Goal: Find specific page/section: Find specific page/section

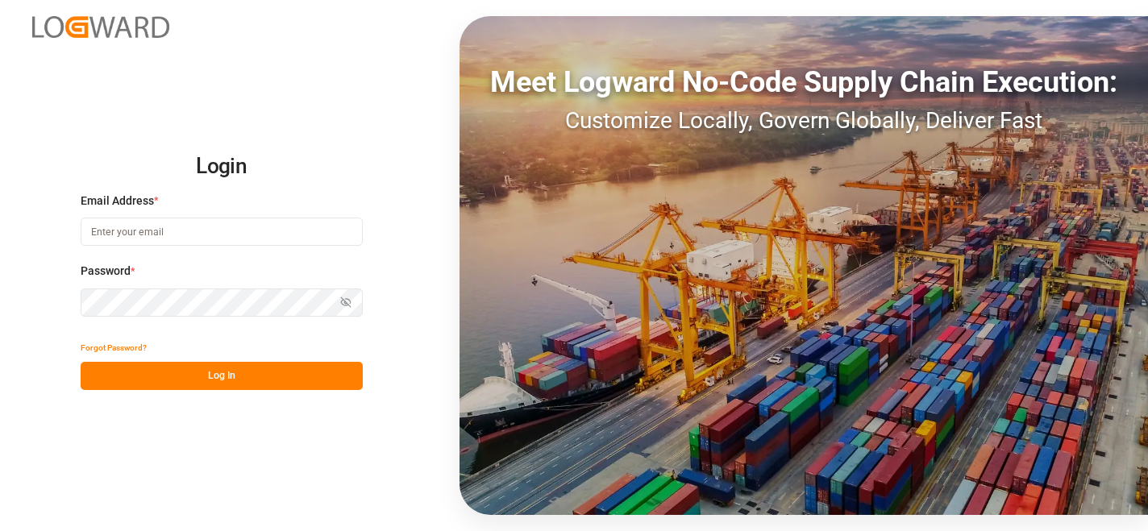
click at [206, 237] on input at bounding box center [222, 232] width 282 height 28
click at [183, 230] on input at bounding box center [222, 232] width 282 height 28
click at [210, 237] on input at bounding box center [222, 232] width 282 height 28
type input "[PERSON_NAME][EMAIL_ADDRESS][PERSON_NAME][DOMAIN_NAME]"
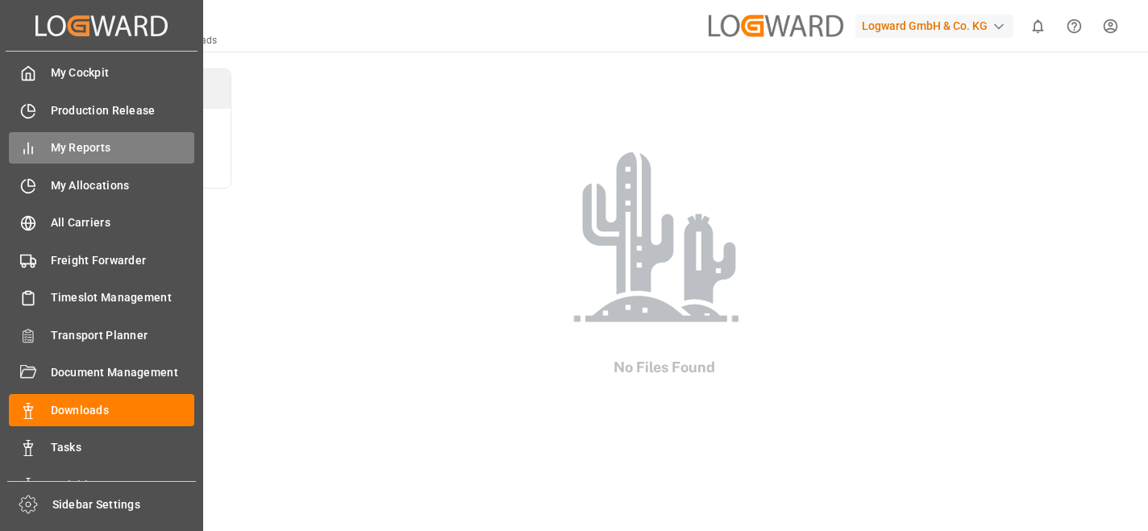
click at [72, 148] on span "My Reports" at bounding box center [123, 147] width 144 height 17
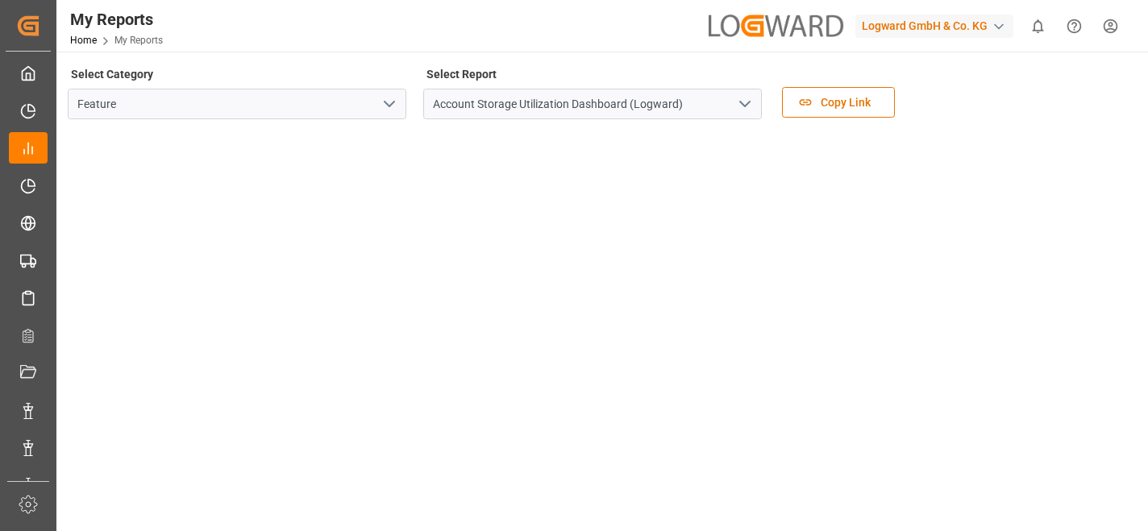
click at [386, 105] on icon "open menu" at bounding box center [389, 103] width 19 height 19
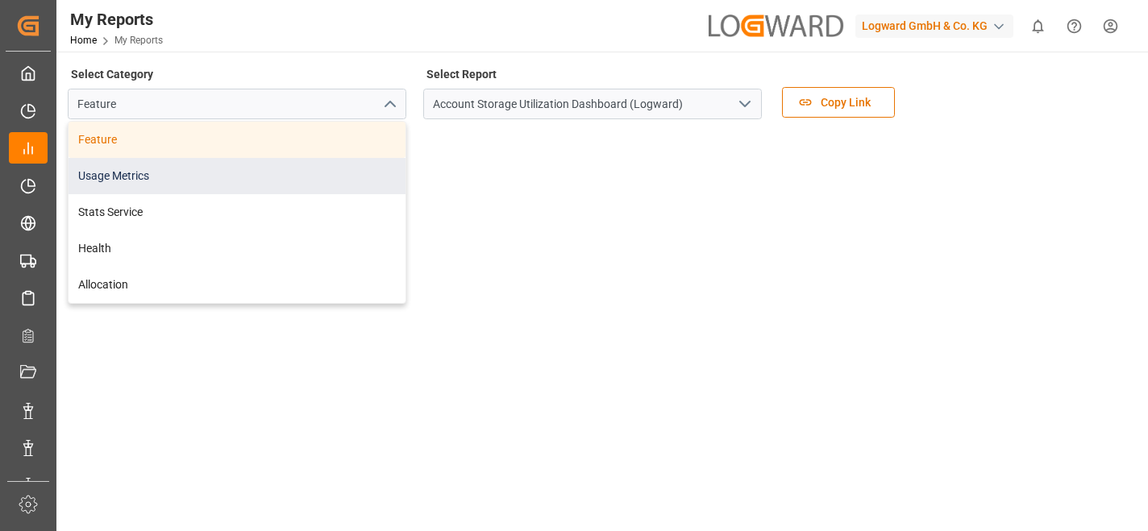
click at [268, 172] on div "Usage Metrics" at bounding box center [237, 176] width 337 height 36
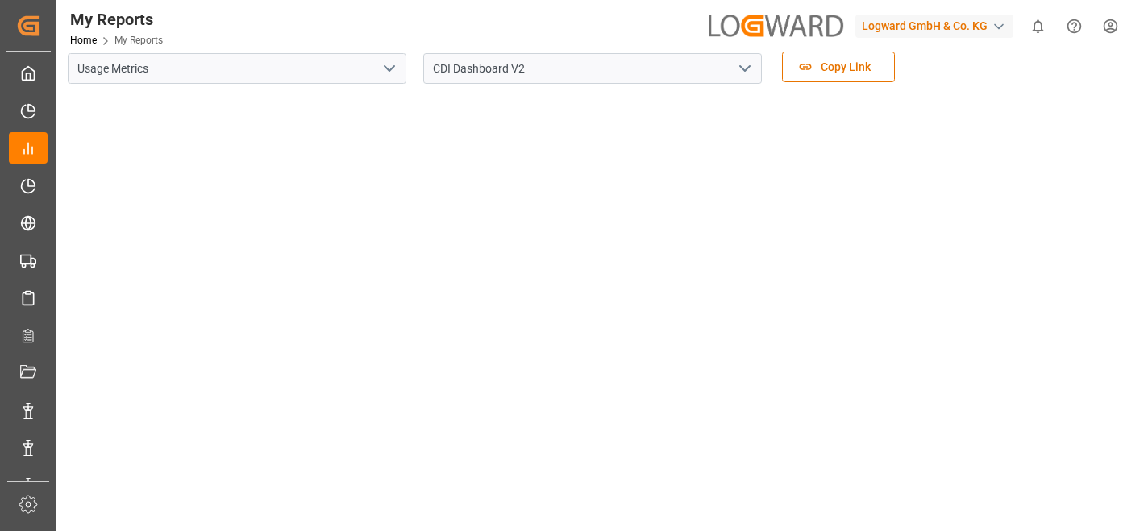
scroll to position [57, 0]
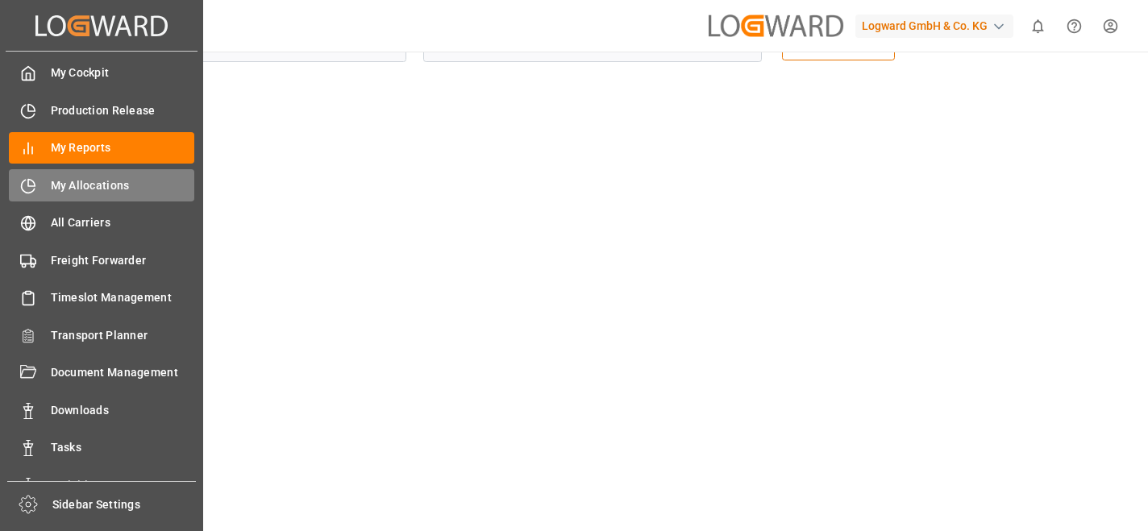
click at [64, 185] on span "My Allocations" at bounding box center [123, 185] width 144 height 17
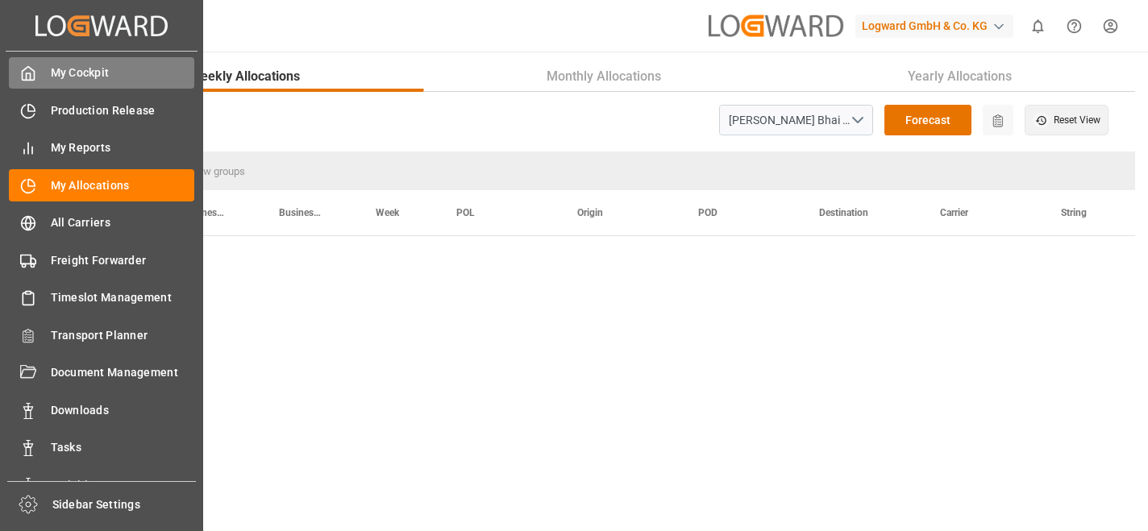
click at [83, 65] on span "My Cockpit" at bounding box center [123, 72] width 144 height 17
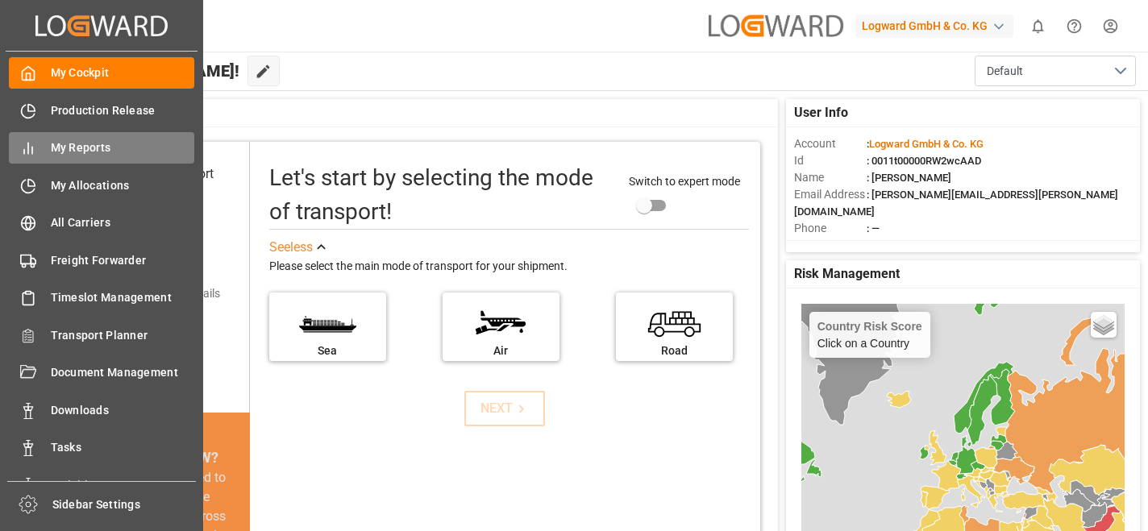
click at [57, 144] on span "My Reports" at bounding box center [123, 147] width 144 height 17
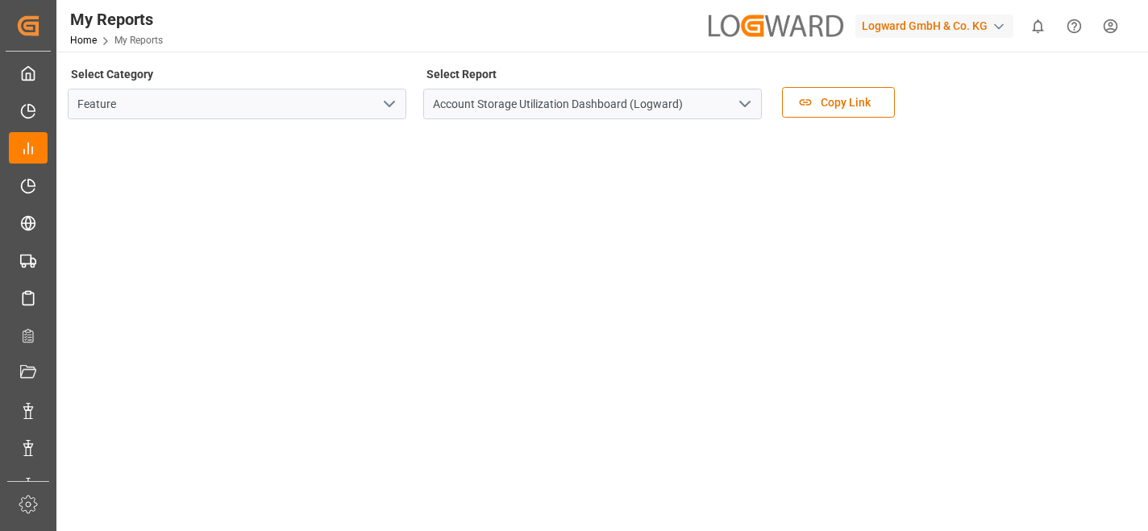
click at [385, 105] on icon "open menu" at bounding box center [389, 103] width 19 height 19
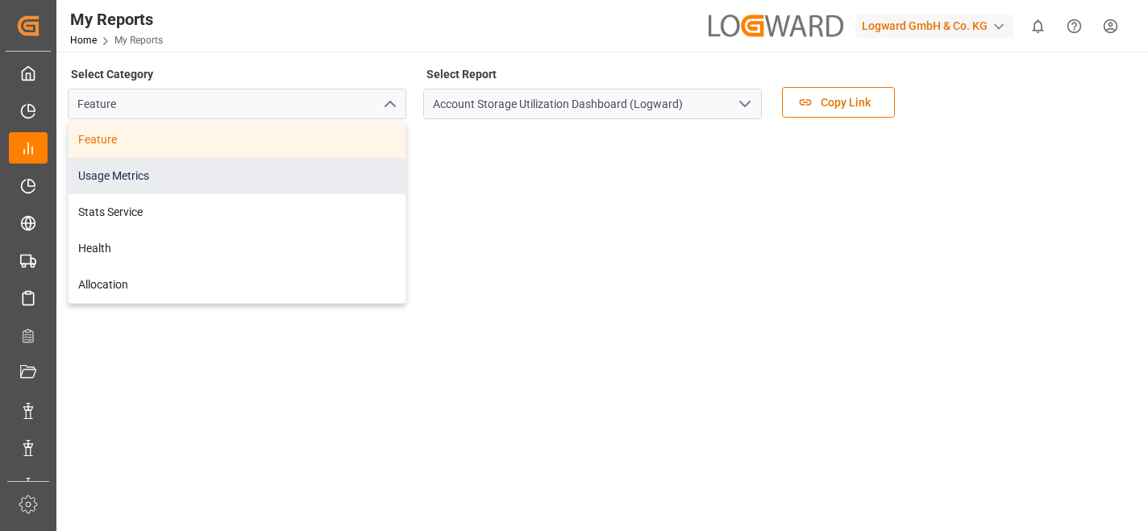
click at [252, 172] on div "Usage Metrics" at bounding box center [237, 176] width 337 height 36
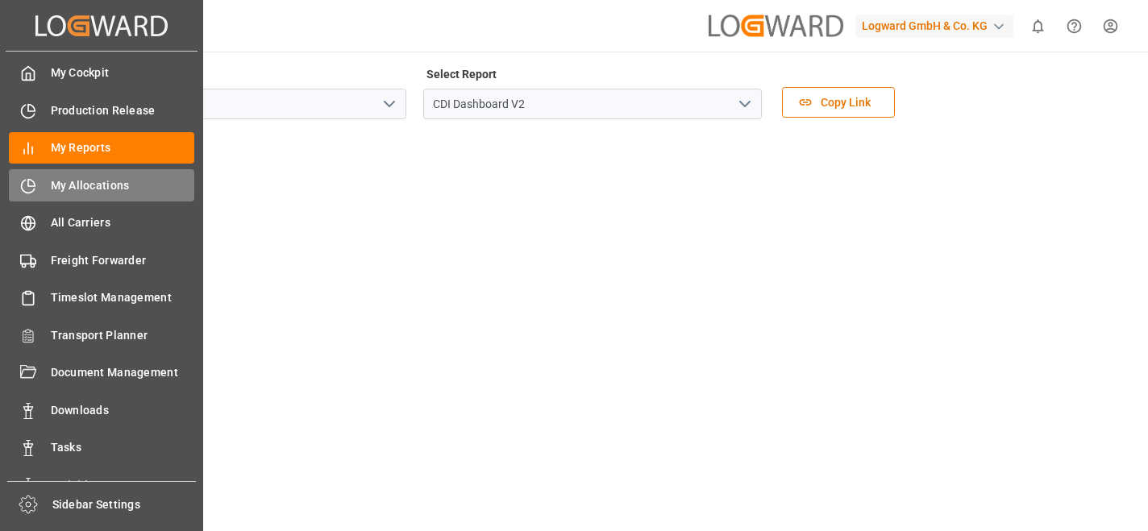
click at [73, 185] on span "My Allocations" at bounding box center [123, 185] width 144 height 17
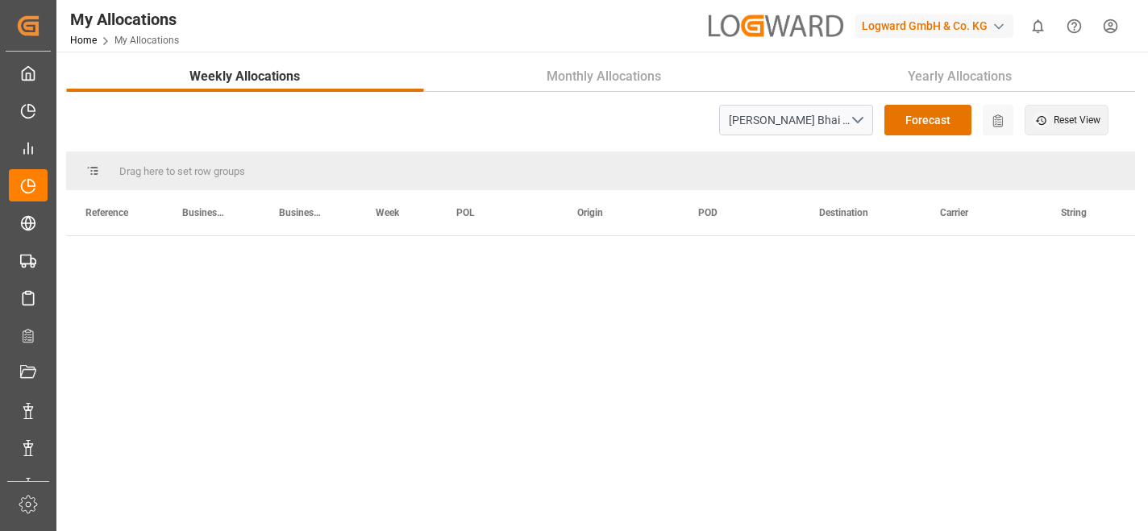
click at [1000, 27] on div "button" at bounding box center [999, 27] width 16 height 16
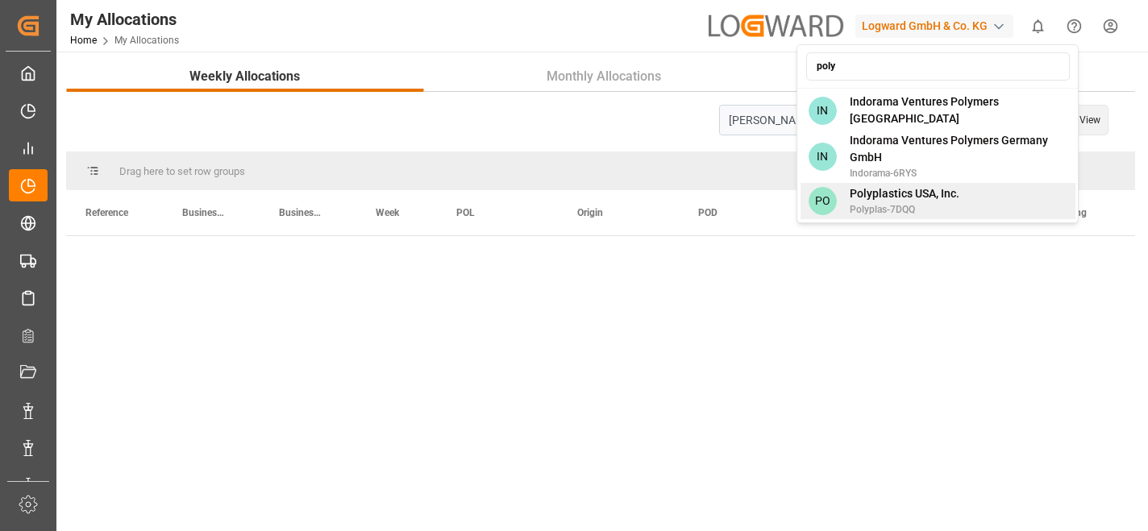
type input "poly"
click at [888, 187] on span "Polyplastics USA, Inc." at bounding box center [905, 193] width 110 height 17
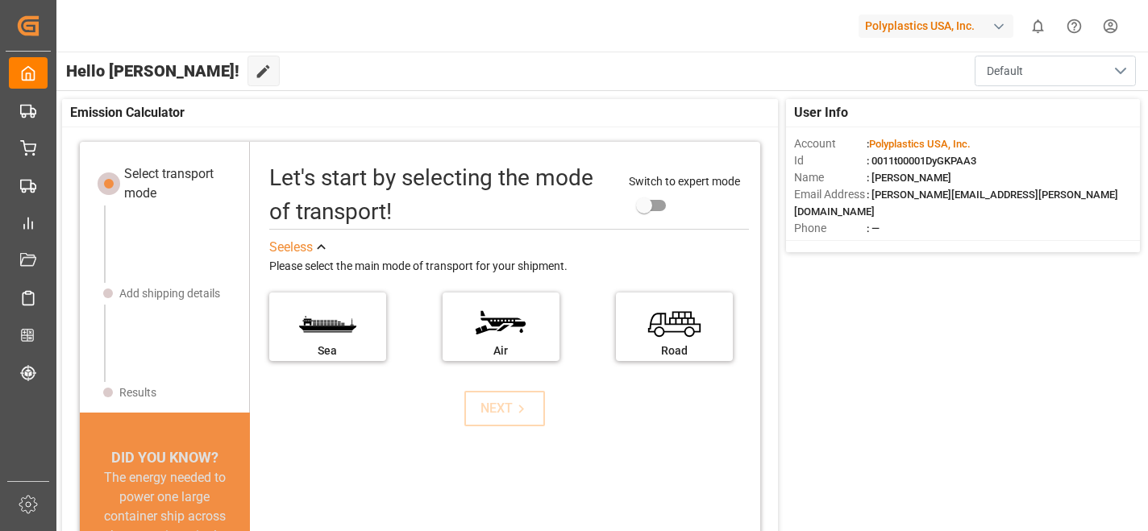
click at [1122, 72] on button "Default" at bounding box center [1055, 71] width 161 height 31
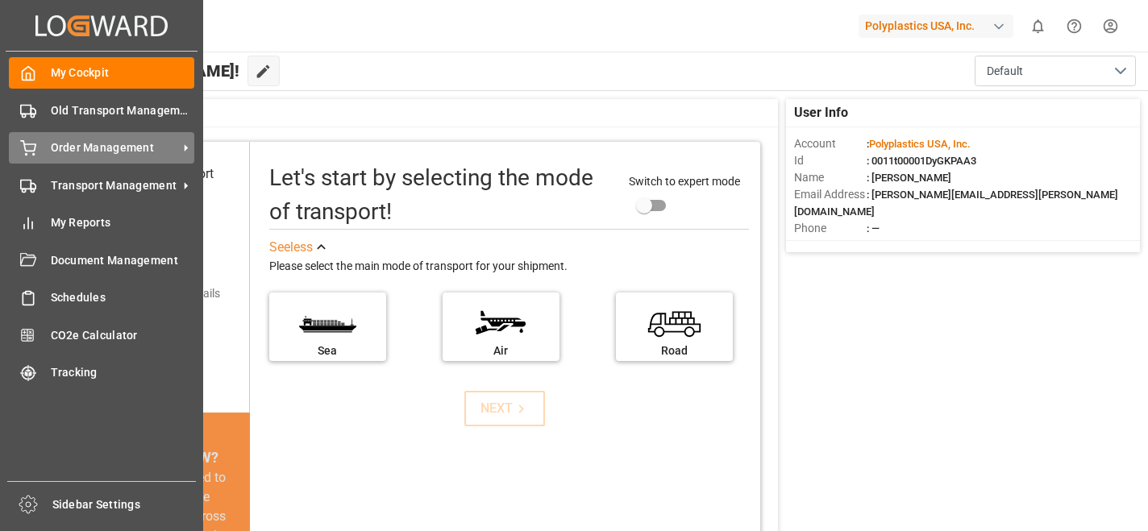
click at [68, 151] on span "Order Management" at bounding box center [114, 147] width 127 height 17
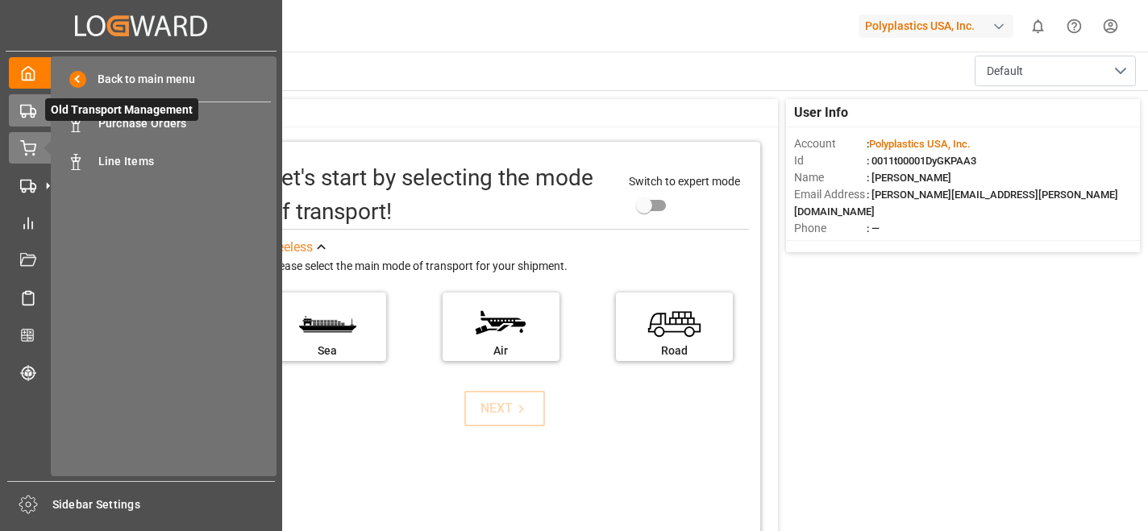
click at [24, 110] on icon at bounding box center [28, 111] width 16 height 16
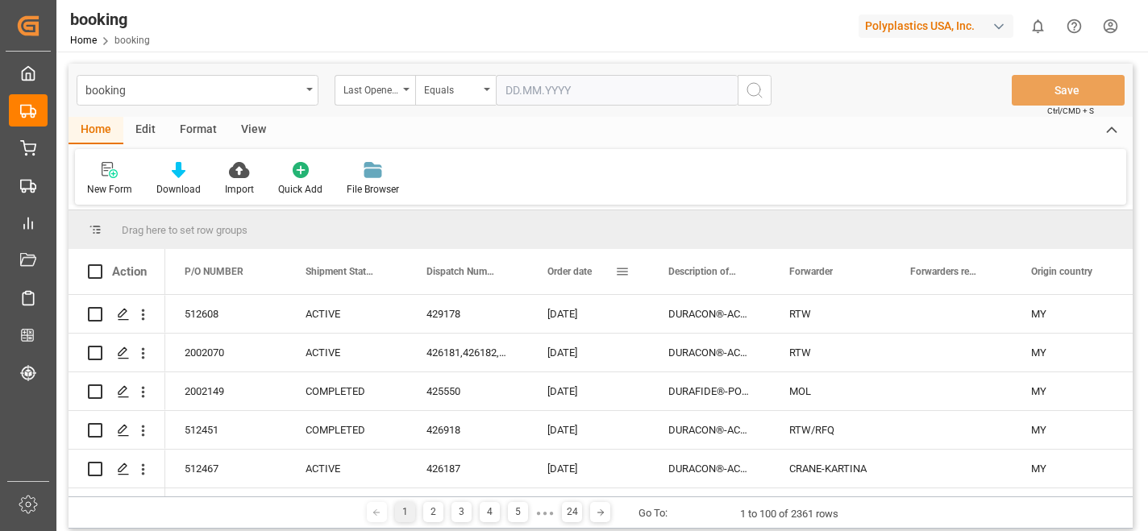
click at [627, 276] on span at bounding box center [622, 271] width 15 height 15
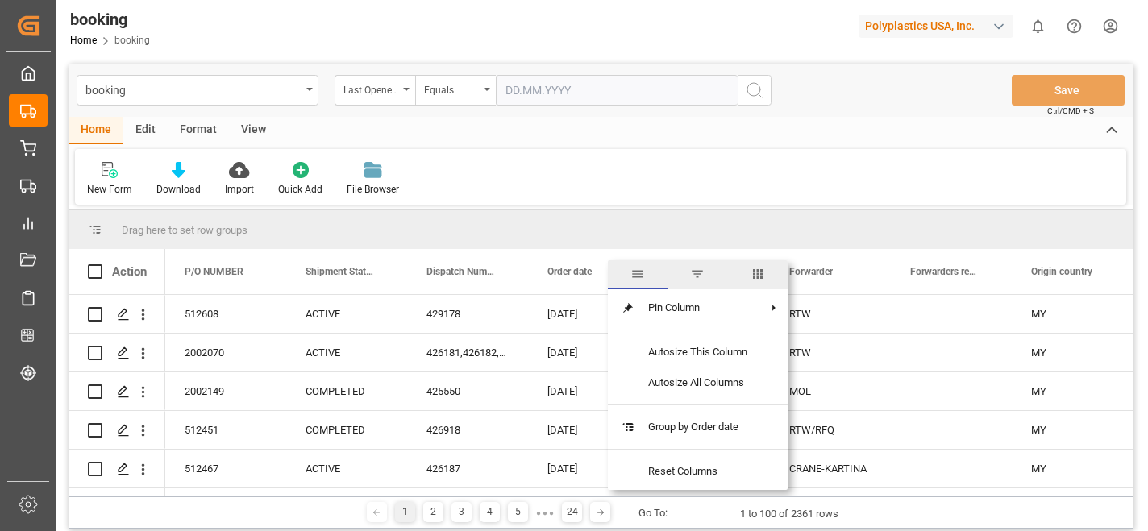
click at [701, 275] on span "filter" at bounding box center [697, 274] width 15 height 15
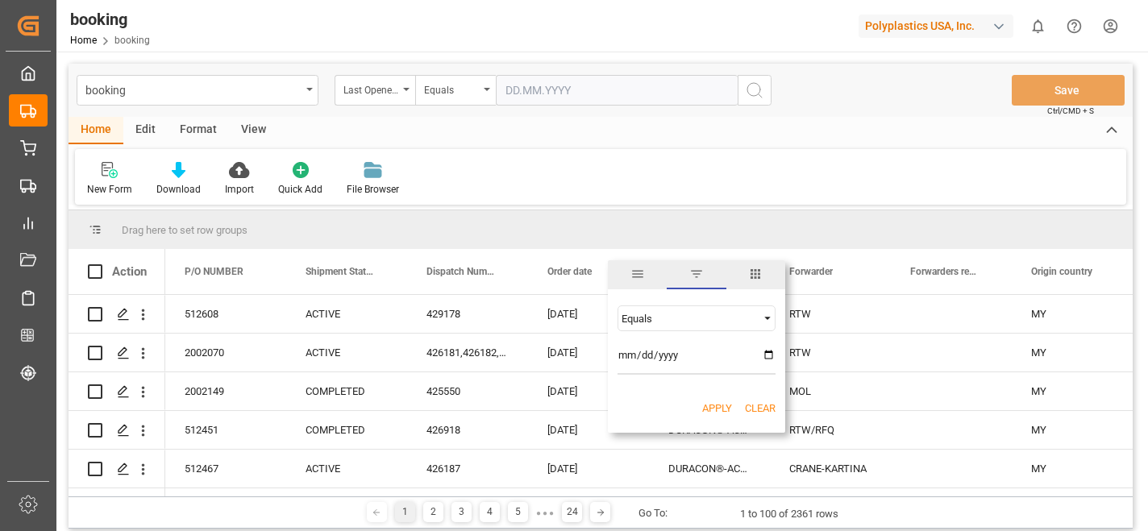
click at [708, 321] on div "Equals" at bounding box center [689, 319] width 135 height 12
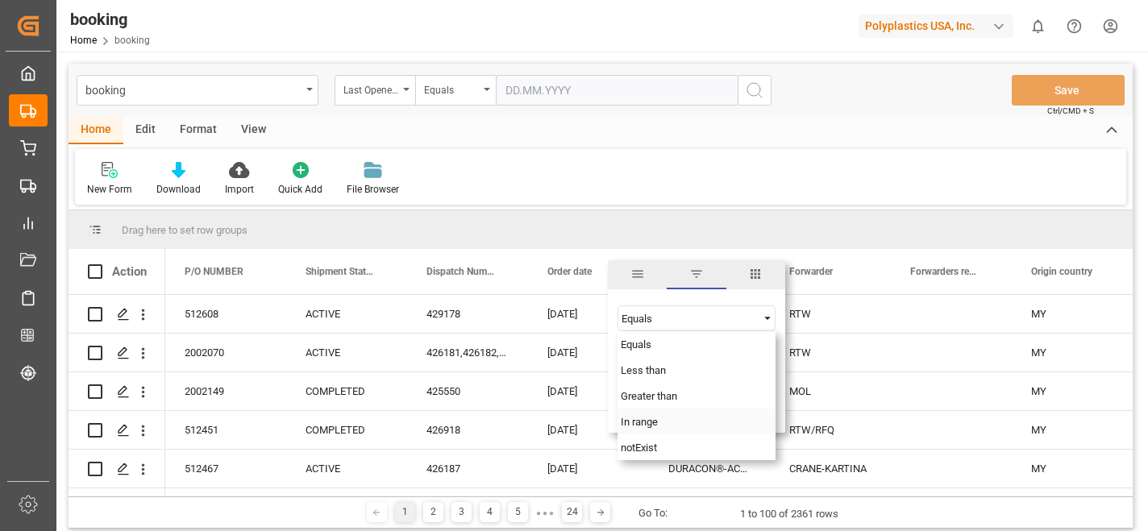
click at [659, 423] on div "In range" at bounding box center [696, 422] width 158 height 26
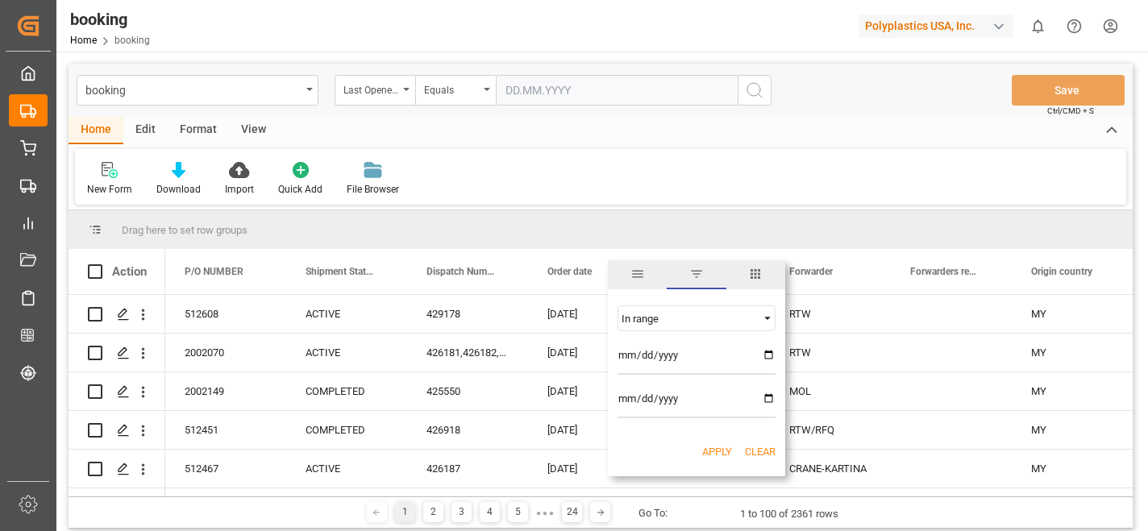
click at [767, 355] on input "date" at bounding box center [696, 359] width 158 height 32
type input "[DATE]"
click at [697, 407] on input "date" at bounding box center [696, 402] width 158 height 32
click at [770, 400] on input "date" at bounding box center [696, 402] width 158 height 32
type input "[DATE]"
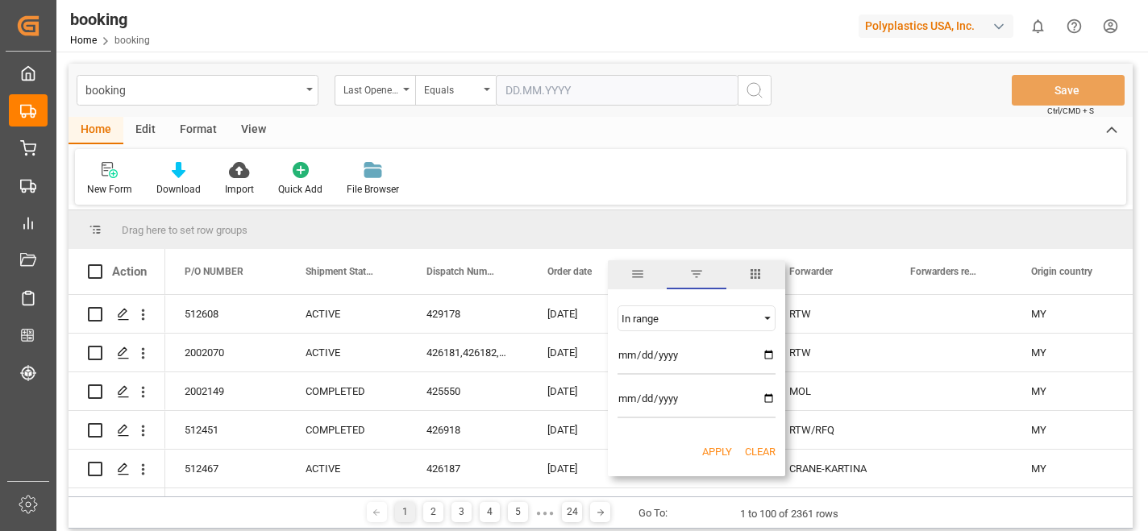
click at [717, 455] on button "Apply" at bounding box center [717, 452] width 30 height 16
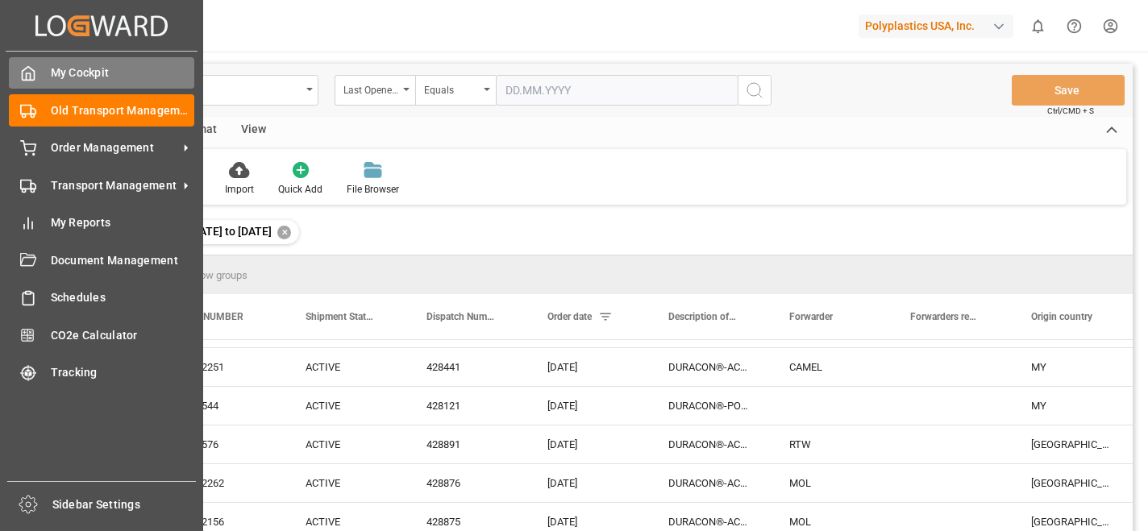
click at [41, 69] on div "My Cockpit My Cockpit" at bounding box center [101, 72] width 185 height 31
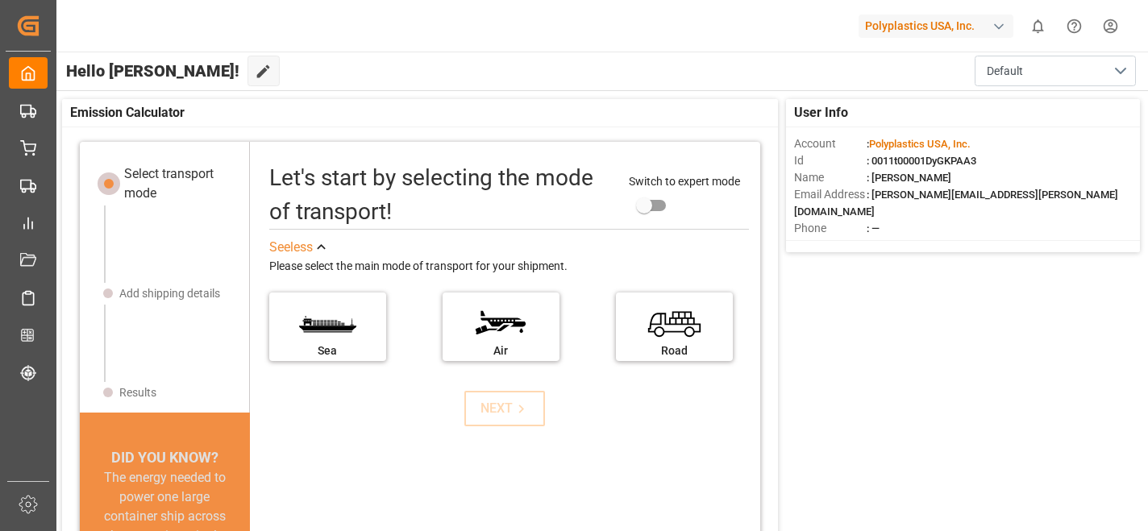
click at [996, 23] on div "button" at bounding box center [999, 27] width 16 height 16
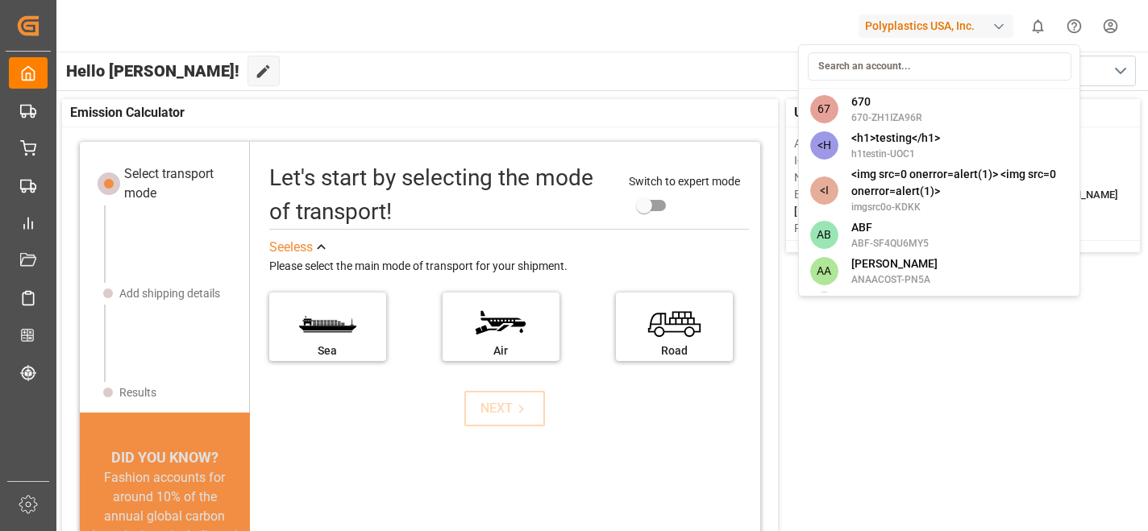
click at [34, 74] on html "Created by potrace 1.15, written by [PERSON_NAME] [DATE]-[DATE] Created by potr…" at bounding box center [574, 265] width 1148 height 531
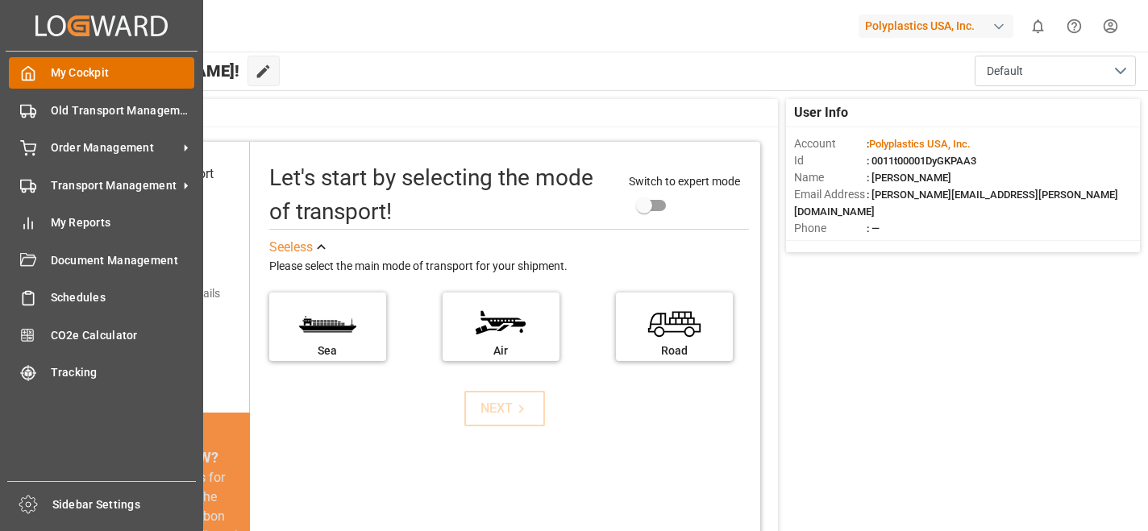
click at [71, 77] on span "My Cockpit" at bounding box center [123, 72] width 144 height 17
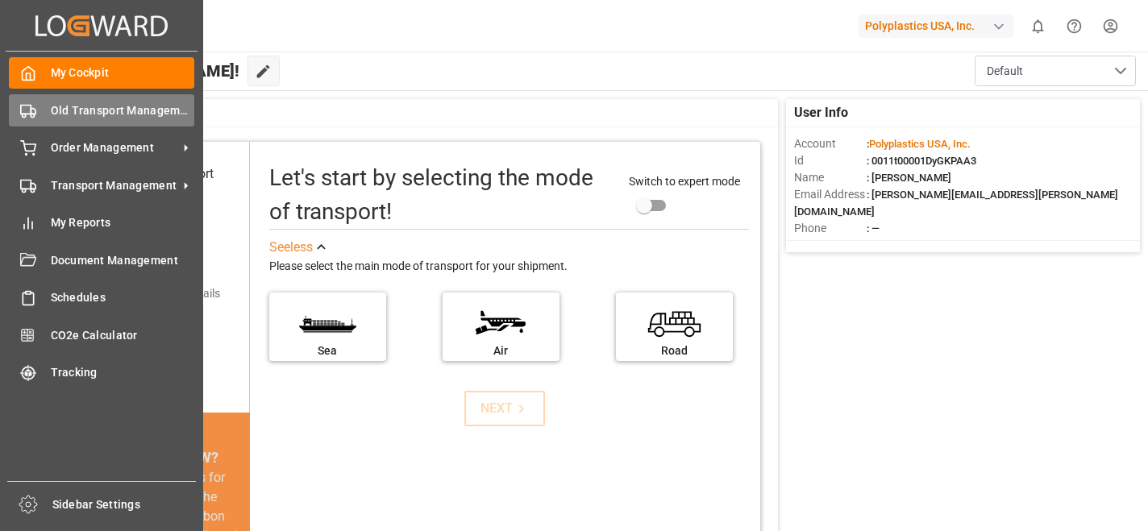
click at [81, 106] on span "Old Transport Management" at bounding box center [123, 110] width 144 height 17
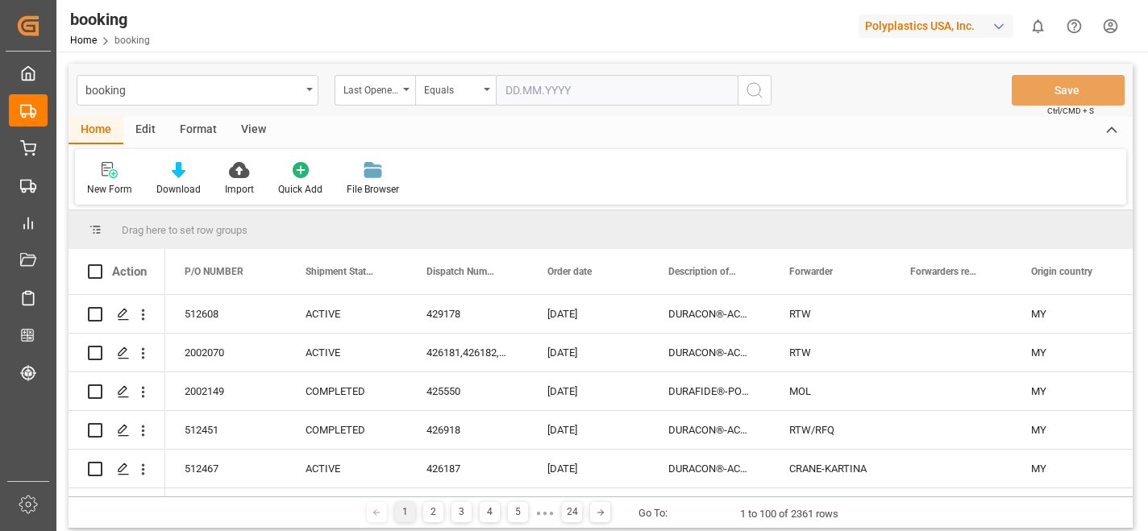
click at [1000, 24] on div "button" at bounding box center [999, 27] width 16 height 16
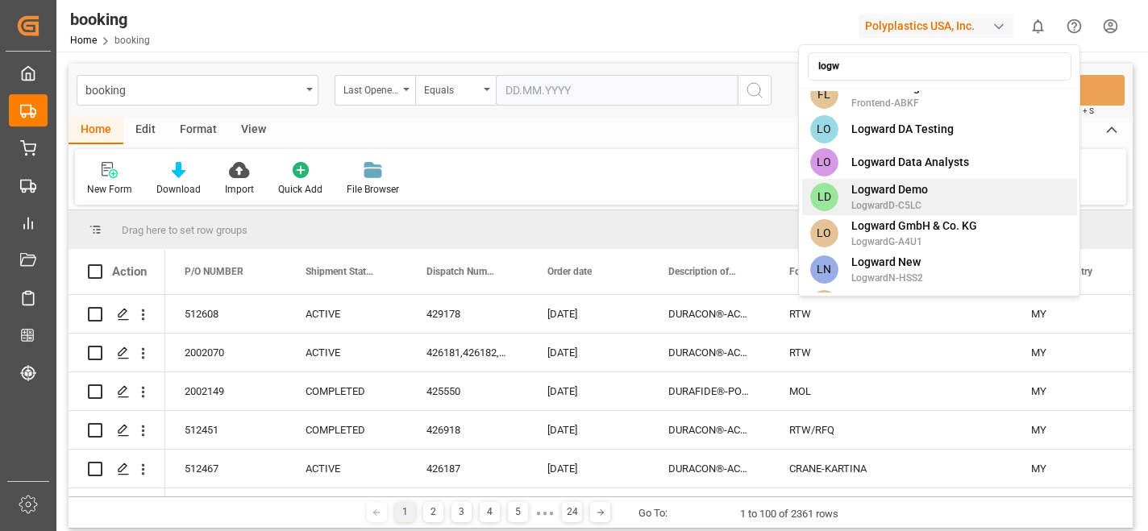
scroll to position [53, 0]
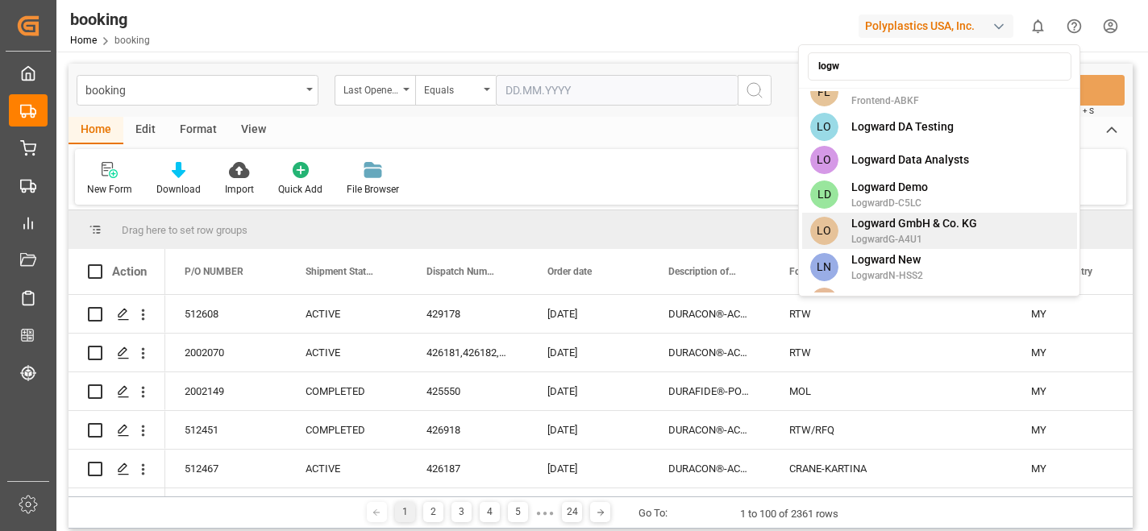
type input "logw"
click at [941, 227] on span "Logward GmbH & Co. KG" at bounding box center [914, 223] width 126 height 17
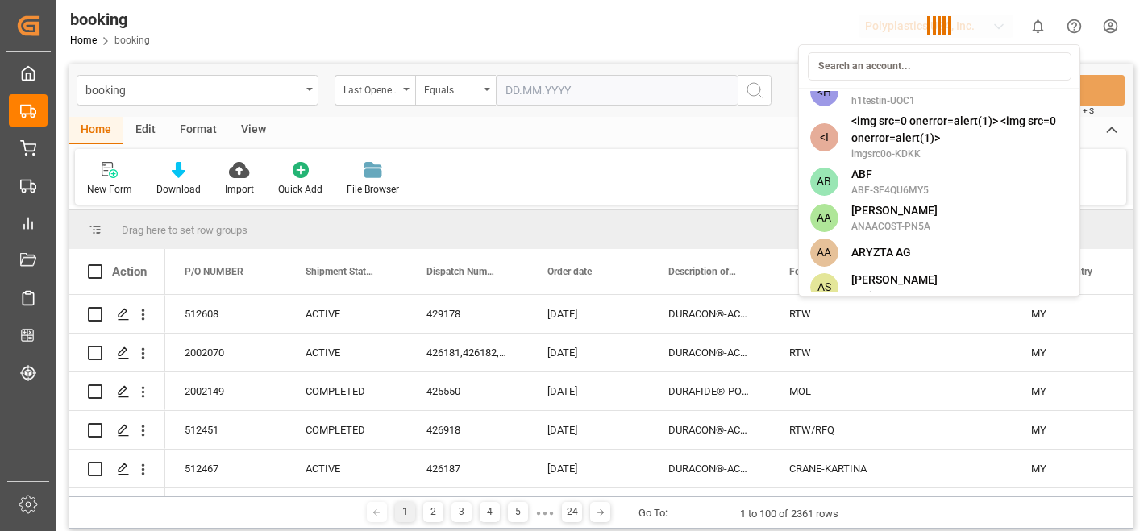
scroll to position [5004, 0]
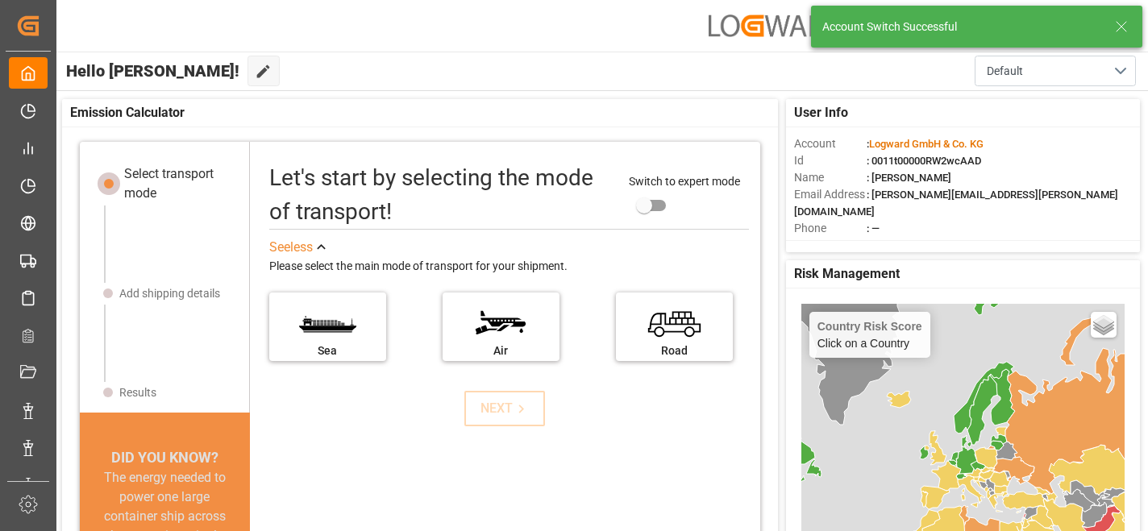
click at [1122, 28] on icon at bounding box center [1121, 26] width 19 height 19
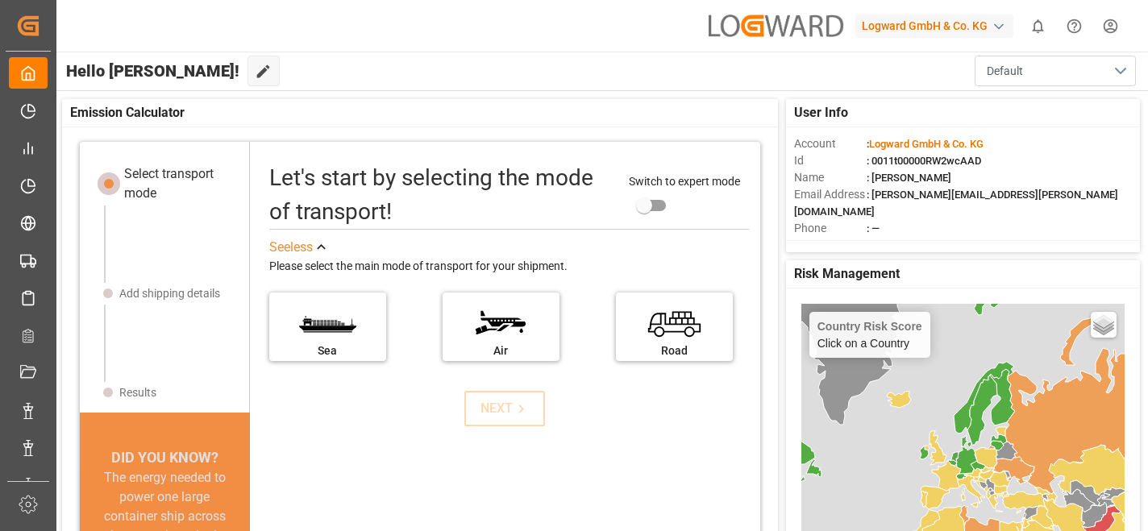
click at [1128, 68] on button "Default" at bounding box center [1055, 71] width 161 height 31
click at [847, 70] on div "Hello [PERSON_NAME]! Edit Cockpit Default Default" at bounding box center [601, 71] width 1094 height 39
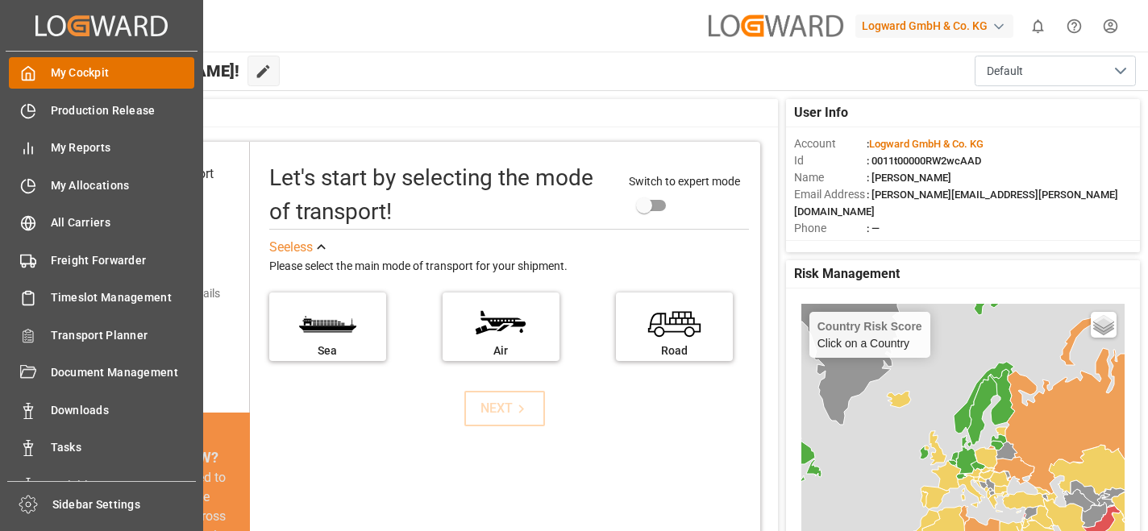
click at [85, 65] on span "My Cockpit" at bounding box center [123, 72] width 144 height 17
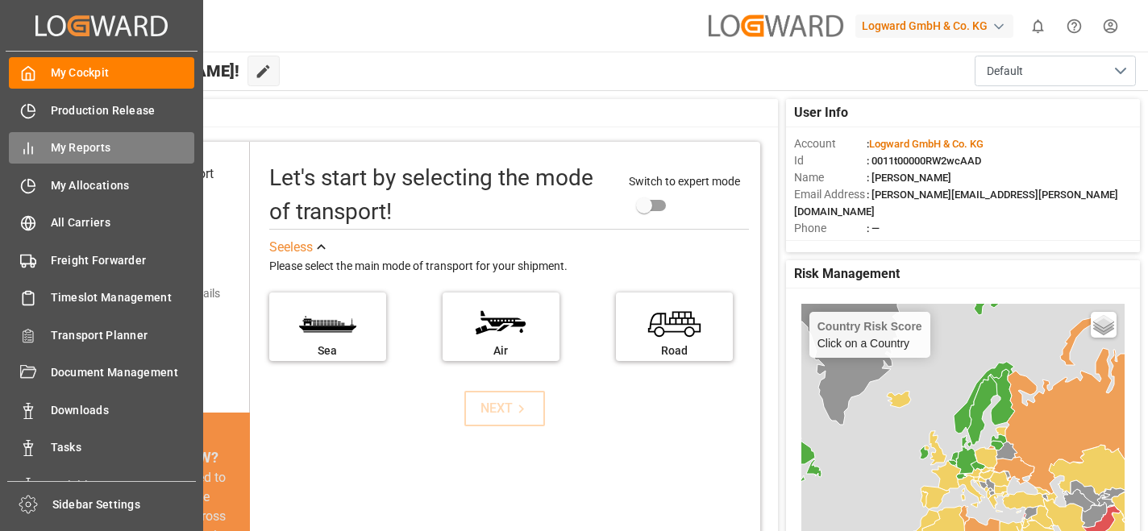
click at [82, 150] on span "My Reports" at bounding box center [123, 147] width 144 height 17
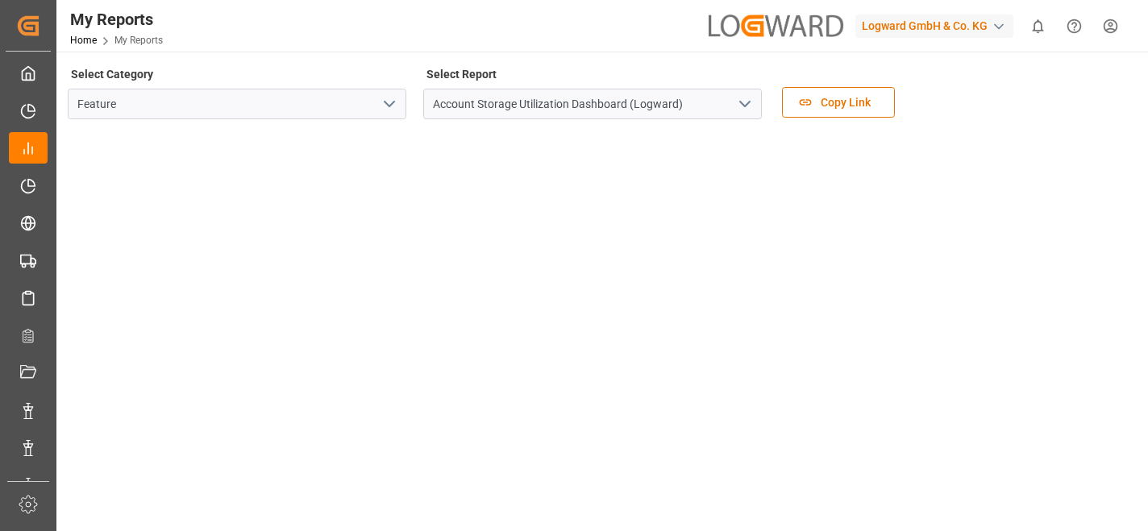
click at [389, 107] on icon "open menu" at bounding box center [389, 103] width 19 height 19
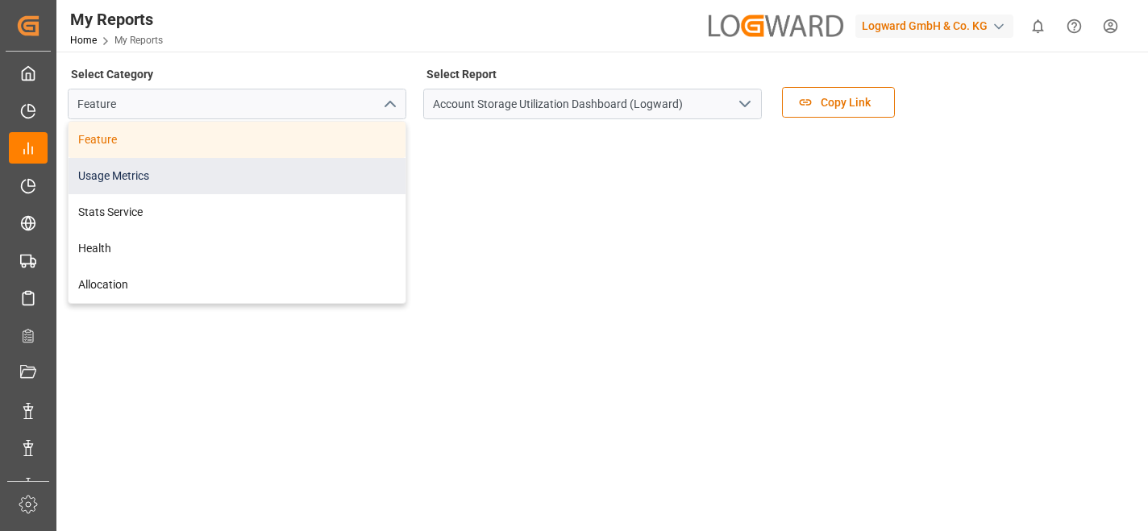
click at [283, 164] on div "Usage Metrics" at bounding box center [237, 176] width 337 height 36
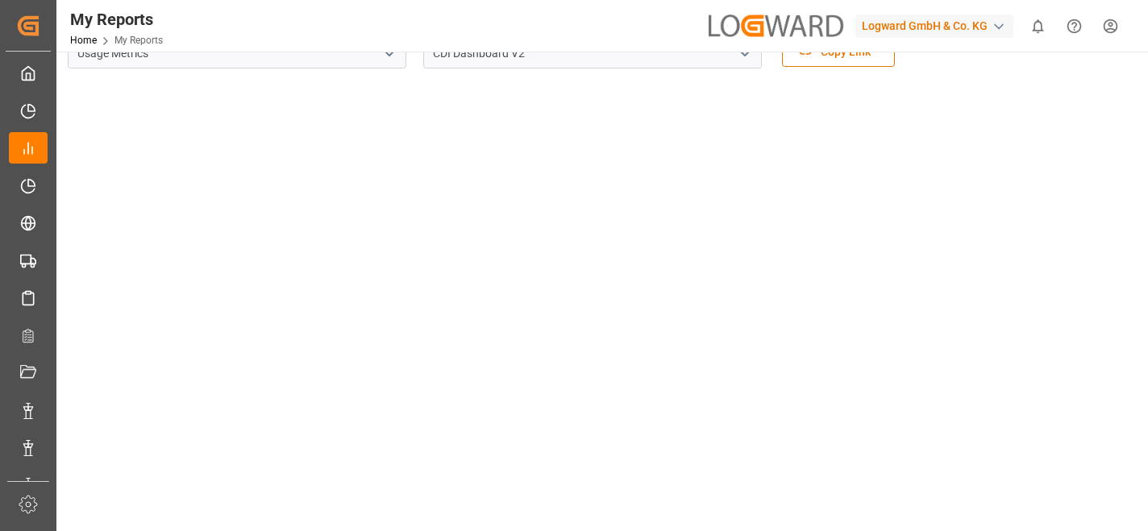
scroll to position [53, 0]
